Goal: Task Accomplishment & Management: Use online tool/utility

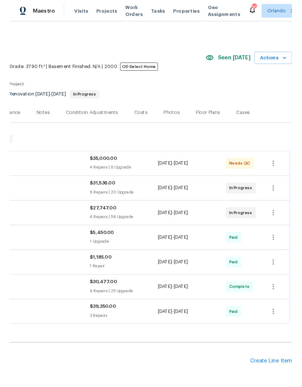
scroll to position [0, 107]
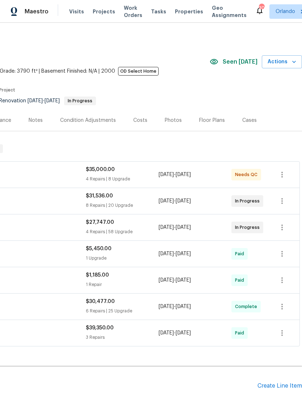
click at [290, 61] on icon "button" at bounding box center [293, 61] width 7 height 7
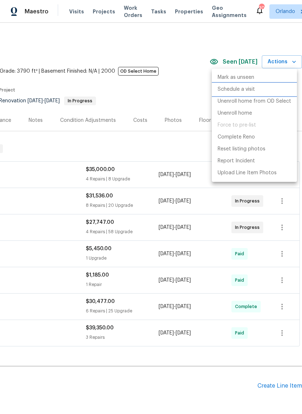
click at [248, 90] on p "Schedule a visit" at bounding box center [235, 90] width 37 height 8
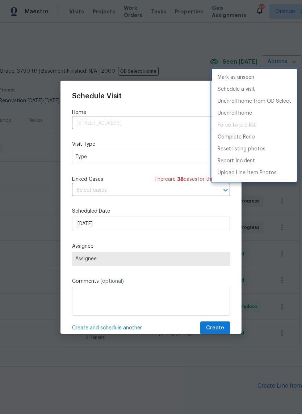
click at [164, 157] on div at bounding box center [151, 207] width 302 height 414
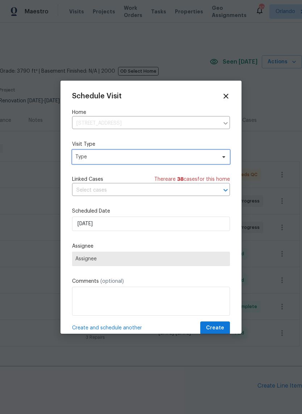
click at [204, 161] on span "Type" at bounding box center [145, 156] width 141 height 7
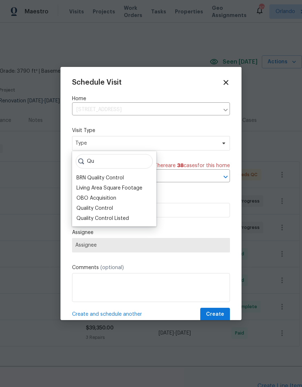
type input "Qu"
click at [106, 207] on div "Quality Control" at bounding box center [94, 208] width 37 height 7
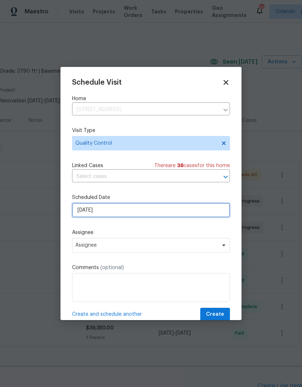
click at [169, 212] on input "[DATE]" at bounding box center [151, 210] width 158 height 14
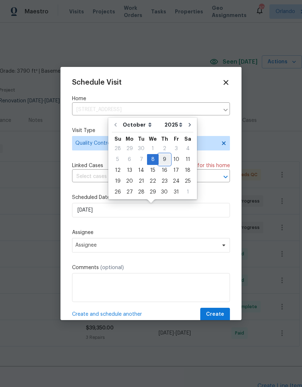
click at [162, 160] on div "9" at bounding box center [165, 160] width 12 height 10
type input "10/9/2025"
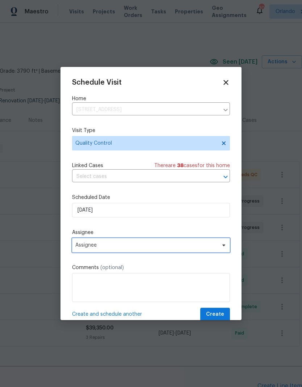
click at [189, 243] on span "Assignee" at bounding box center [151, 245] width 158 height 14
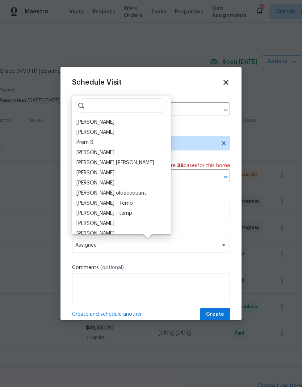
click at [98, 121] on div "[PERSON_NAME]" at bounding box center [95, 122] width 38 height 7
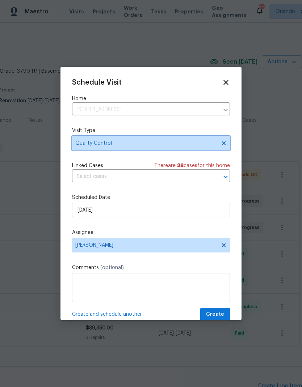
click at [186, 147] on span "Quality Control" at bounding box center [145, 143] width 141 height 7
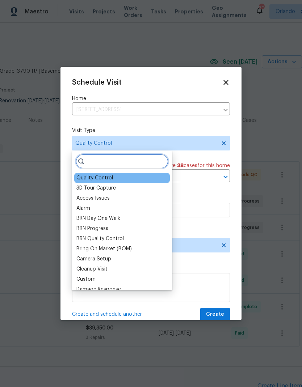
click at [146, 158] on input "search" at bounding box center [122, 161] width 93 height 14
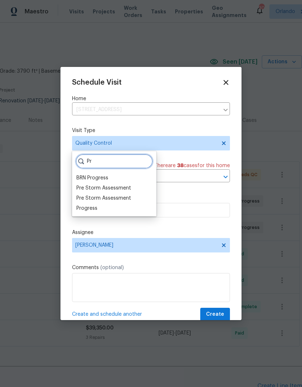
type input "Pr"
click at [90, 209] on div "Progress" at bounding box center [86, 208] width 21 height 7
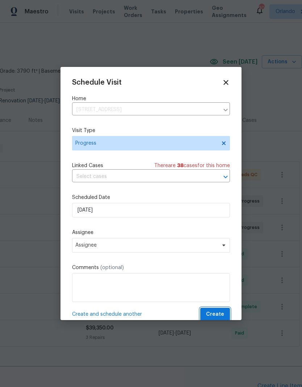
click at [220, 314] on span "Create" at bounding box center [215, 314] width 18 height 9
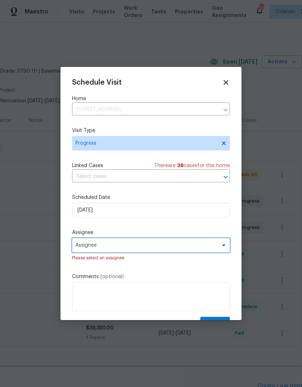
click at [209, 248] on span "Assignee" at bounding box center [146, 245] width 142 height 6
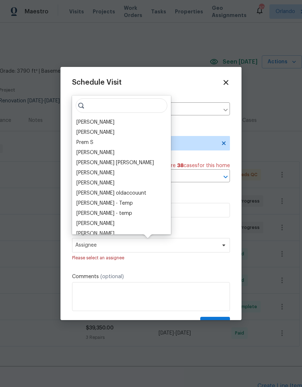
click at [95, 124] on div "[PERSON_NAME]" at bounding box center [95, 122] width 38 height 7
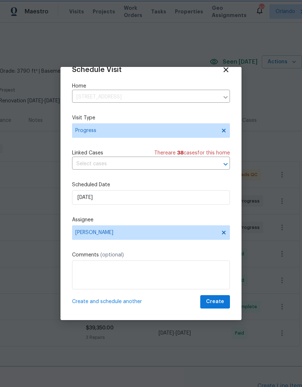
scroll to position [14, 0]
click at [222, 298] on span "Create" at bounding box center [215, 301] width 18 height 9
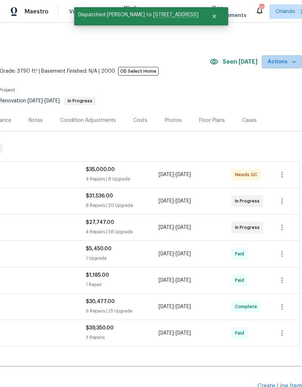
click at [290, 60] on span "Actions" at bounding box center [281, 62] width 29 height 9
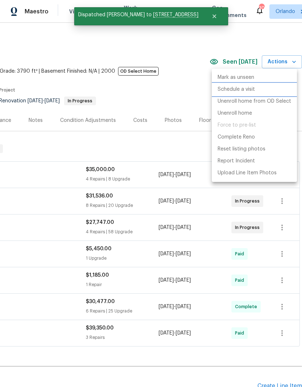
click at [244, 86] on p "Schedule a visit" at bounding box center [235, 90] width 37 height 8
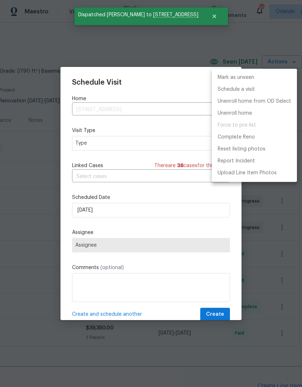
click at [171, 140] on div at bounding box center [151, 193] width 302 height 387
click at [171, 140] on div "Mark as unseen Schedule a visit Unenroll home from OD Select Unenroll home Forc…" at bounding box center [151, 193] width 302 height 387
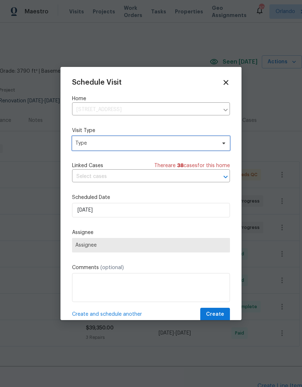
click at [218, 143] on span "Type" at bounding box center [151, 143] width 158 height 14
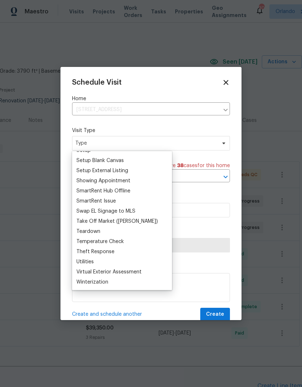
scroll to position [605, 0]
click at [188, 143] on span "Type" at bounding box center [145, 143] width 141 height 7
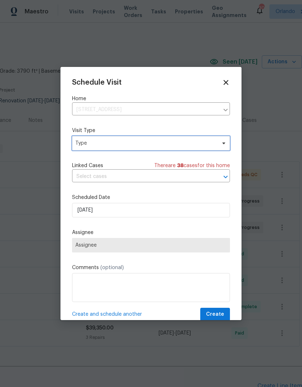
click at [194, 145] on span "Type" at bounding box center [145, 143] width 141 height 7
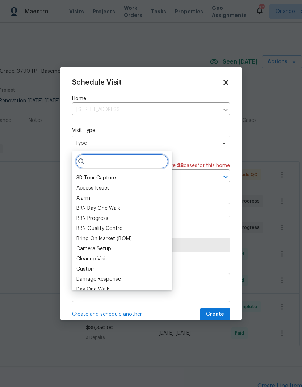
click at [143, 161] on input "search" at bounding box center [122, 161] width 93 height 14
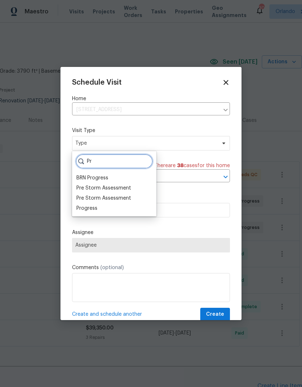
type input "Pr"
click at [93, 208] on div "Progress" at bounding box center [86, 208] width 21 height 7
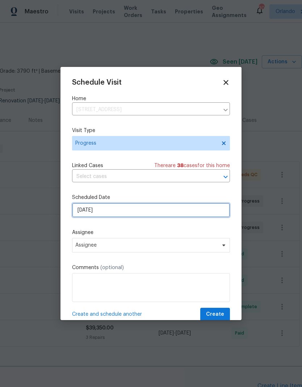
click at [177, 215] on input "[DATE]" at bounding box center [151, 210] width 158 height 14
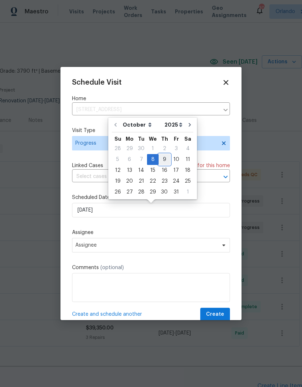
click at [162, 163] on div "9" at bounding box center [165, 160] width 12 height 10
type input "10/9/2025"
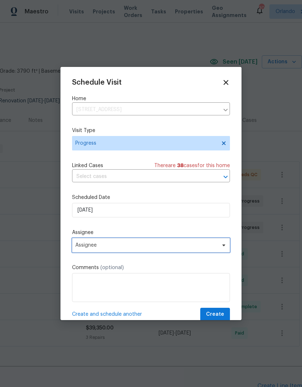
click at [183, 251] on span "Assignee" at bounding box center [151, 245] width 158 height 14
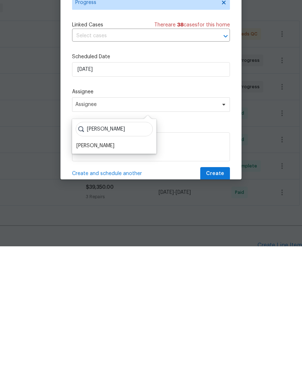
type input "Josh"
click at [99, 283] on div "Josh Devinney" at bounding box center [95, 286] width 38 height 7
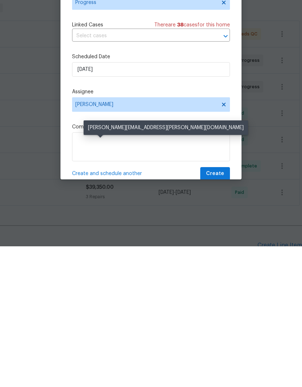
scroll to position [29, 0]
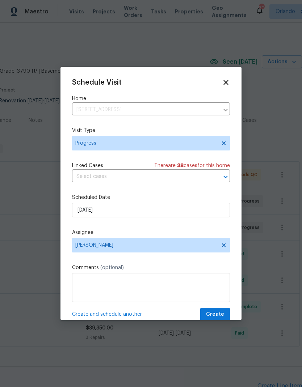
click at [142, 278] on textarea at bounding box center [151, 287] width 158 height 29
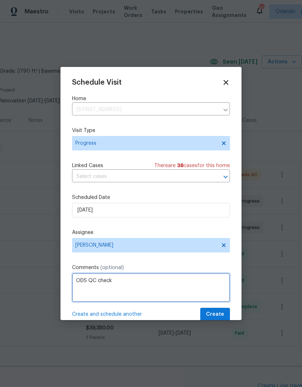
click at [93, 281] on textarea "ODS QC check" at bounding box center [151, 287] width 158 height 29
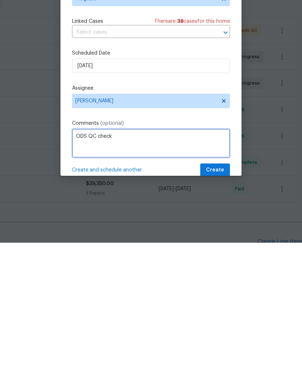
click at [93, 282] on html "Maestro Visits Projects Work Orders Tasks Properties Geo Assignments 30 Orlando…" at bounding box center [151, 193] width 302 height 387
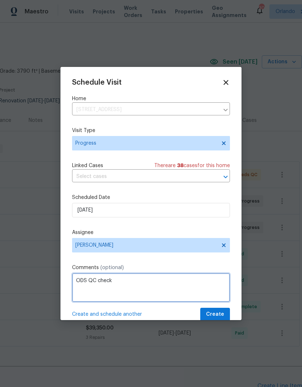
click at [198, 282] on textarea "ODS QC check" at bounding box center [151, 287] width 158 height 29
type textarea "ODS QC check (AJ)"
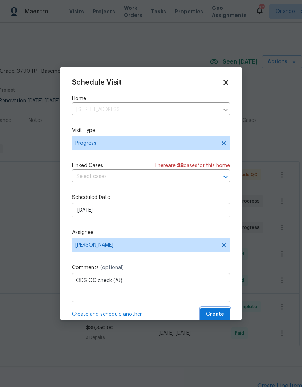
click at [223, 312] on span "Create" at bounding box center [215, 314] width 18 height 9
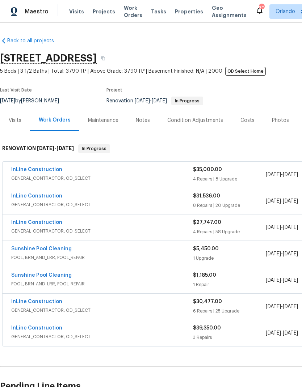
click at [46, 170] on link "InLine Construction" at bounding box center [36, 169] width 51 height 5
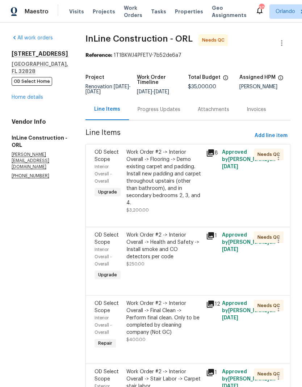
click at [175, 186] on div "Work Order #2 -> Interior Overall -> Flooring -> Demo existing carpet and paddi…" at bounding box center [163, 178] width 75 height 58
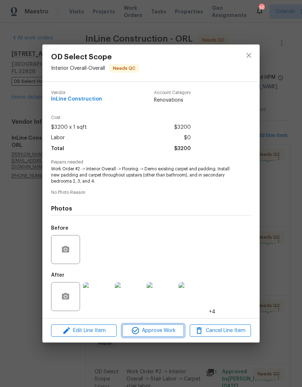
click at [176, 332] on span "Approve Work" at bounding box center [152, 330] width 57 height 9
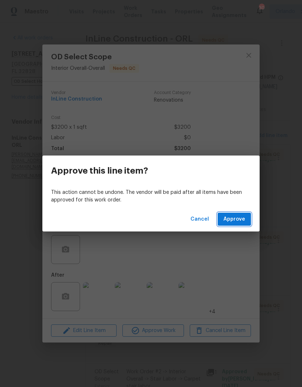
click at [234, 220] on span "Approve" at bounding box center [234, 219] width 22 height 9
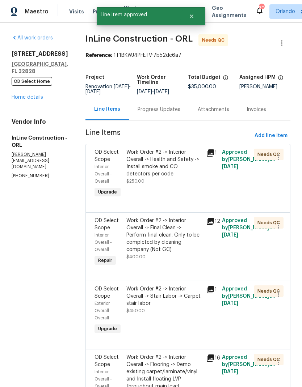
click at [174, 179] on div "Work Order #2 -> Interior Overall -> Health and Safety -> Install smoke and CO …" at bounding box center [163, 167] width 75 height 36
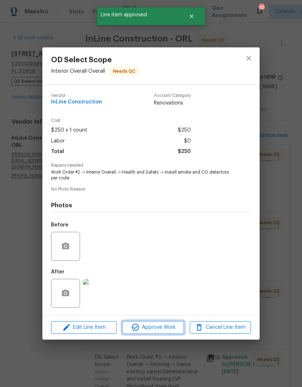
click at [169, 330] on span "Approve Work" at bounding box center [152, 327] width 57 height 9
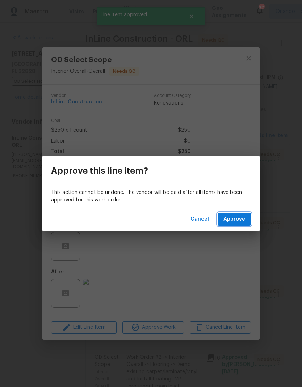
click at [237, 219] on span "Approve" at bounding box center [234, 219] width 22 height 9
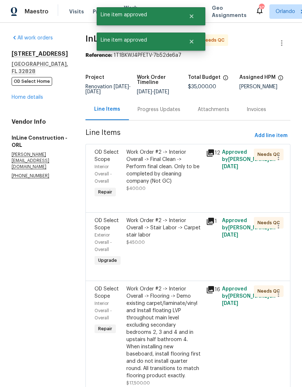
click at [172, 181] on div "Work Order #2 -> Interior Overall -> Final Clean -> Perform final clean. Only t…" at bounding box center [163, 167] width 75 height 36
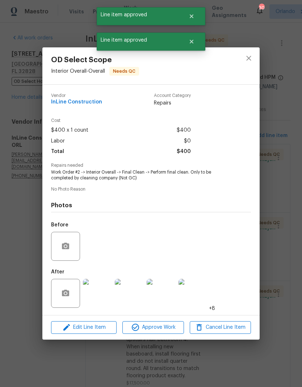
click at [169, 328] on span "Approve Work" at bounding box center [152, 327] width 57 height 9
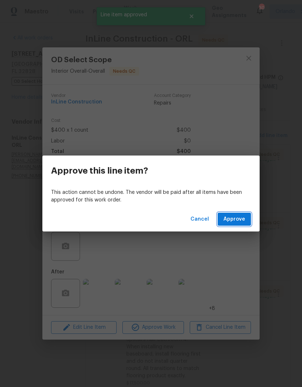
click at [233, 217] on span "Approve" at bounding box center [234, 219] width 22 height 9
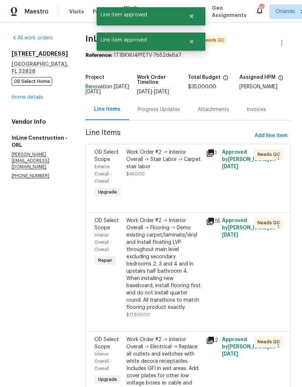
click at [167, 181] on div "Work Order #2 -> Interior Overall -> Stair Labor -> Carpet stair labor $450.00" at bounding box center [164, 174] width 80 height 55
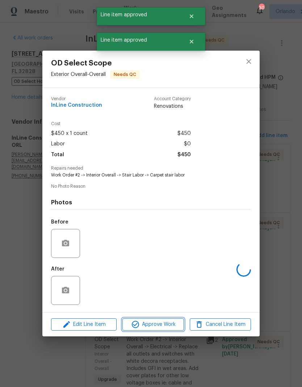
click at [172, 329] on span "Approve Work" at bounding box center [152, 324] width 57 height 9
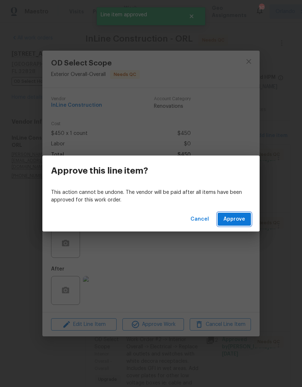
click at [238, 216] on span "Approve" at bounding box center [234, 219] width 22 height 9
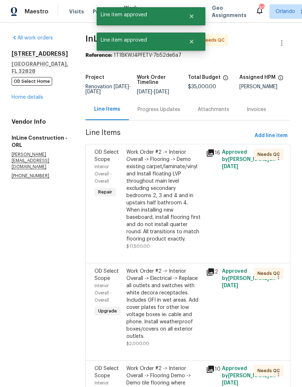
click at [170, 222] on div "Work Order #2 -> Interior Overall -> Flooring -> Demo existing carpet/laminate/…" at bounding box center [163, 196] width 75 height 94
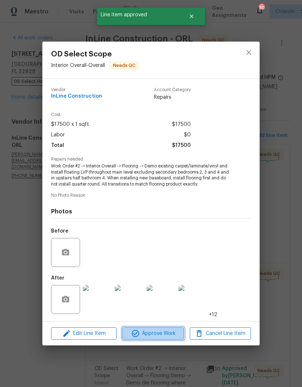
click at [171, 334] on span "Approve Work" at bounding box center [152, 333] width 57 height 9
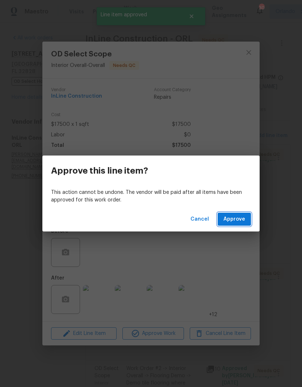
click at [238, 225] on button "Approve" at bounding box center [233, 219] width 33 height 13
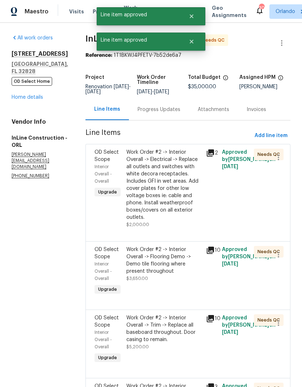
click at [171, 216] on div "Work Order #2 -> Interior Overall -> Electrical -> Replace all outlets and swit…" at bounding box center [163, 185] width 75 height 72
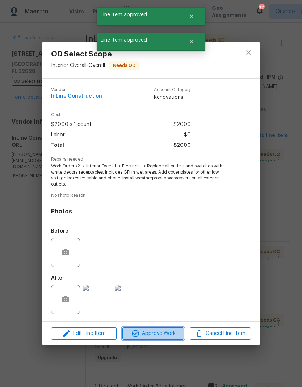
click at [171, 334] on span "Approve Work" at bounding box center [152, 333] width 57 height 9
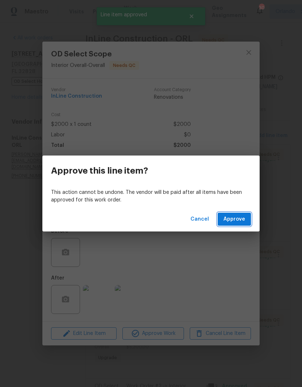
click at [240, 221] on span "Approve" at bounding box center [234, 219] width 22 height 9
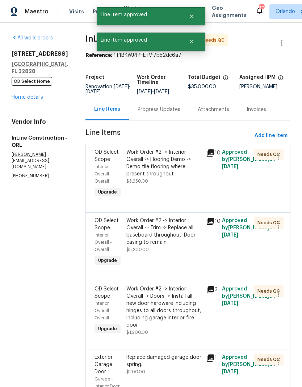
click at [163, 191] on div "Work Order #2 -> Interior Overall -> Flooring Demo -> Demo tile flooring where …" at bounding box center [164, 174] width 80 height 55
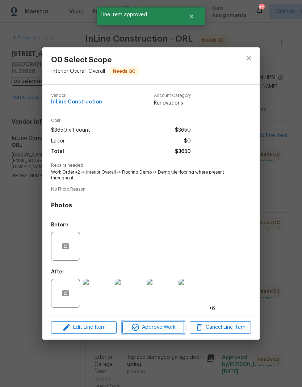
click at [170, 328] on span "Approve Work" at bounding box center [152, 327] width 57 height 9
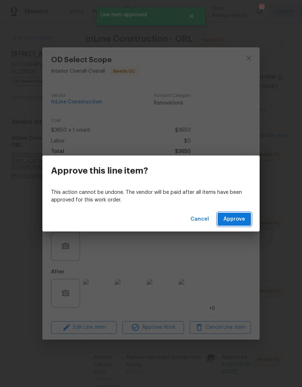
click at [237, 223] on span "Approve" at bounding box center [234, 219] width 22 height 9
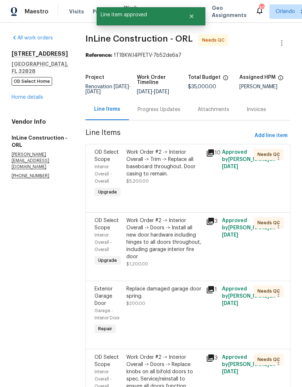
click at [172, 185] on div "Work Order #2 -> Interior Overall -> Trim -> Replace all baseboard throughout. …" at bounding box center [164, 174] width 80 height 55
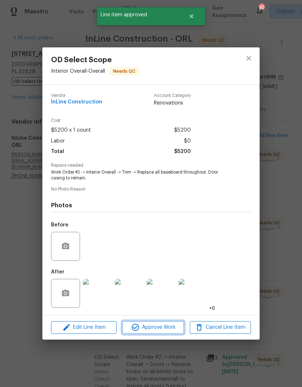
click at [165, 328] on span "Approve Work" at bounding box center [152, 327] width 57 height 9
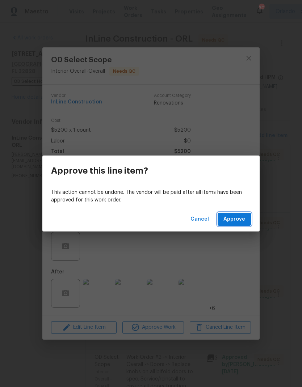
click at [242, 218] on span "Approve" at bounding box center [234, 219] width 22 height 9
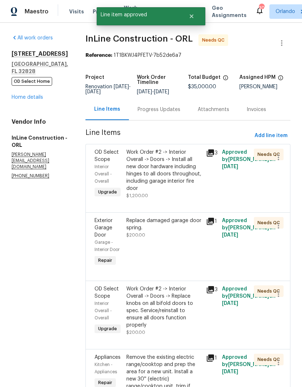
click at [171, 186] on div "Work Order #2 -> Interior Overall -> Doors -> Install all new door hardware inc…" at bounding box center [163, 170] width 75 height 43
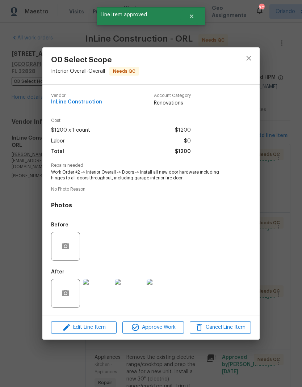
click at [173, 328] on span "Approve Work" at bounding box center [152, 327] width 57 height 9
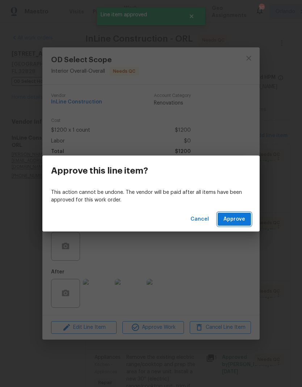
click at [235, 221] on span "Approve" at bounding box center [234, 219] width 22 height 9
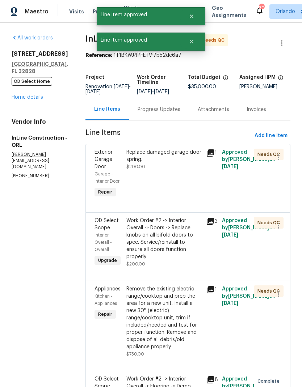
click at [175, 187] on div "Replace damaged garage door spring. $200.00" at bounding box center [164, 174] width 80 height 55
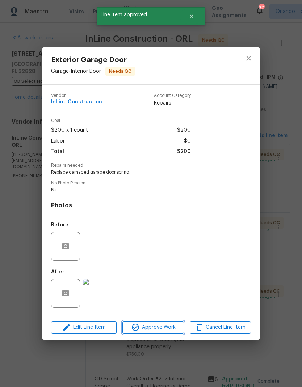
click at [177, 329] on span "Approve Work" at bounding box center [152, 327] width 57 height 9
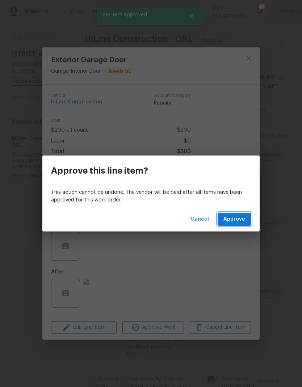
click at [242, 215] on button "Approve" at bounding box center [233, 219] width 33 height 13
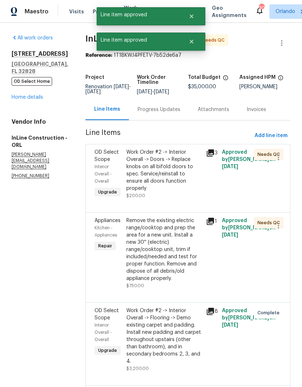
click at [172, 196] on div "Work Order #2 -> Interior Overall -> Doors -> Replace knobs on all bifold doors…" at bounding box center [163, 174] width 75 height 51
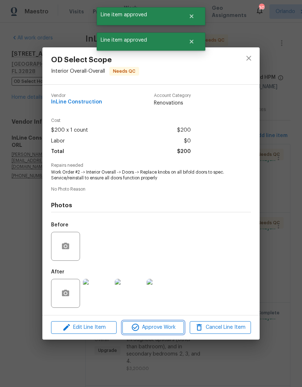
click at [174, 330] on span "Approve Work" at bounding box center [152, 327] width 57 height 9
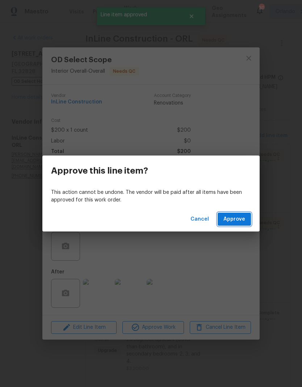
click at [240, 219] on span "Approve" at bounding box center [234, 219] width 22 height 9
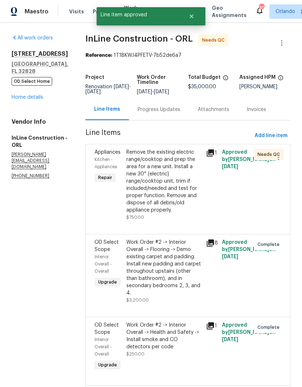
click at [174, 214] on div "Remove the existing electric range/cooktop and prep the area for a new unit. In…" at bounding box center [163, 181] width 75 height 65
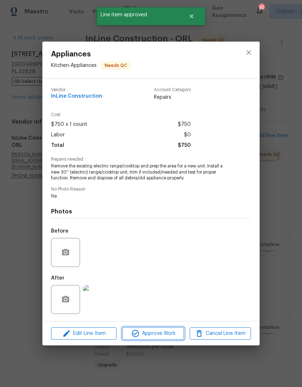
click at [168, 340] on button "Approve Work" at bounding box center [152, 334] width 61 height 13
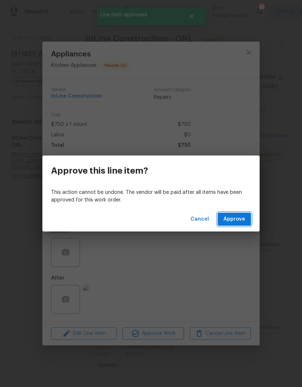
click at [242, 217] on span "Approve" at bounding box center [234, 219] width 22 height 9
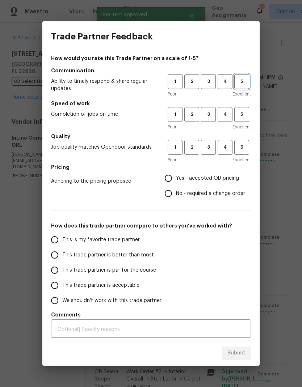
click at [246, 88] on button "5" at bounding box center [241, 81] width 15 height 15
click at [244, 121] on button "5" at bounding box center [241, 114] width 15 height 15
click at [244, 146] on span "5" at bounding box center [241, 147] width 13 height 8
click at [184, 184] on label "Yes - accepted OD pricing" at bounding box center [203, 178] width 84 height 15
click at [176, 184] on input "Yes - accepted OD pricing" at bounding box center [168, 178] width 15 height 15
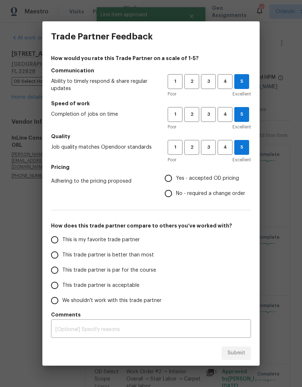
radio input "true"
click at [123, 241] on span "This is my favorite trade partner" at bounding box center [100, 240] width 77 height 8
click at [62, 241] on input "This is my favorite trade partner" at bounding box center [54, 239] width 15 height 15
click at [238, 354] on span "Submit" at bounding box center [236, 353] width 18 height 9
radio input "true"
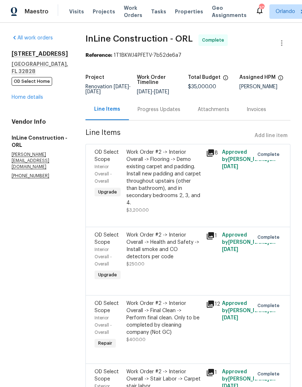
click at [30, 98] on link "Home details" at bounding box center [27, 97] width 31 height 5
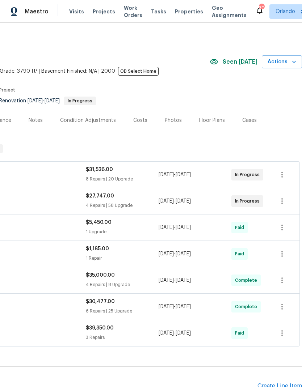
scroll to position [0, 107]
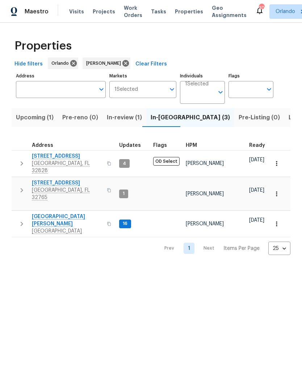
click at [124, 119] on span "In-review (1)" at bounding box center [124, 118] width 35 height 10
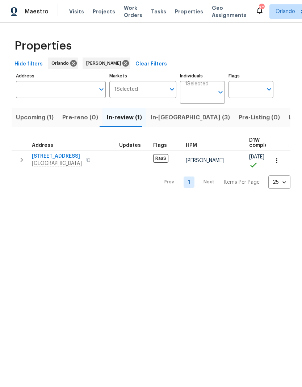
click at [171, 117] on span "In-reno (3)" at bounding box center [190, 118] width 79 height 10
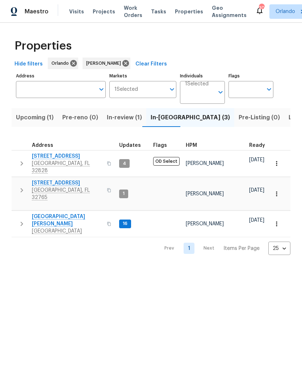
click at [60, 179] on span "1201 Hollow Pine Dr" at bounding box center [67, 182] width 71 height 7
